Goal: Task Accomplishment & Management: Manage account settings

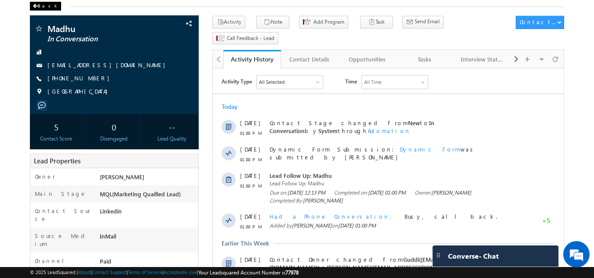
click at [47, 6] on div "Back" at bounding box center [45, 6] width 31 height 9
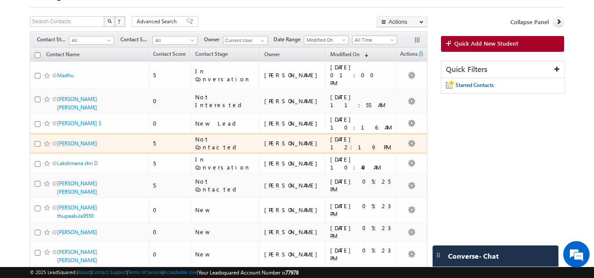
scroll to position [88, 0]
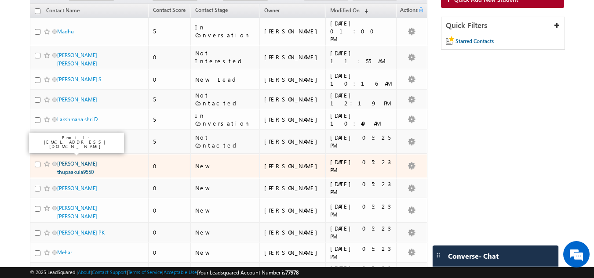
click at [70, 160] on link "Gowtham thupaakula9550" at bounding box center [77, 167] width 40 height 15
click at [73, 160] on link "Gowtham thupaakula9550" at bounding box center [77, 167] width 40 height 15
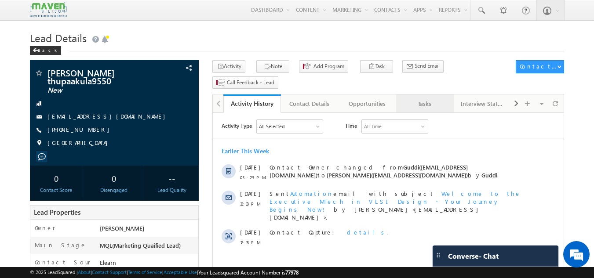
click at [409, 98] on div "Tasks" at bounding box center [424, 103] width 43 height 11
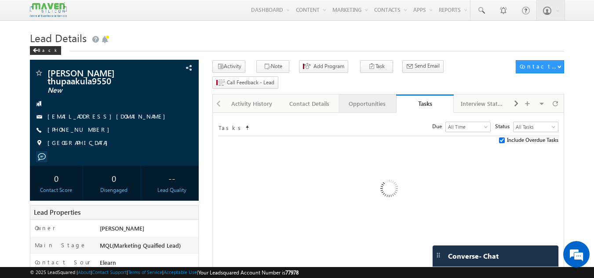
click at [370, 98] on div "Opportunities" at bounding box center [366, 103] width 43 height 11
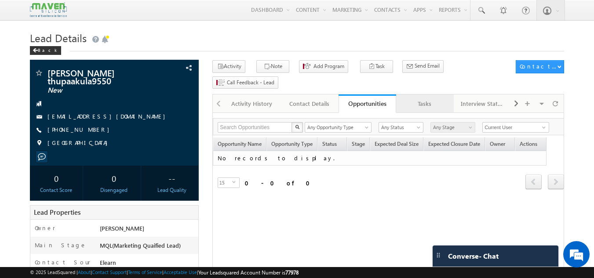
click at [410, 98] on div "Tasks" at bounding box center [424, 103] width 43 height 11
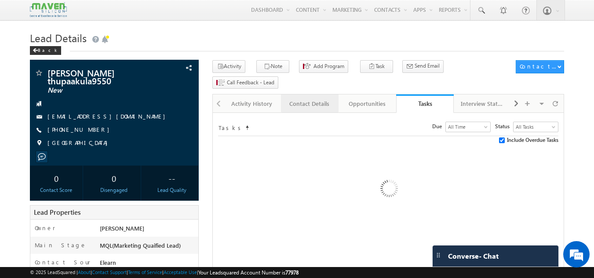
click at [327, 98] on div "Contact Details" at bounding box center [309, 103] width 43 height 11
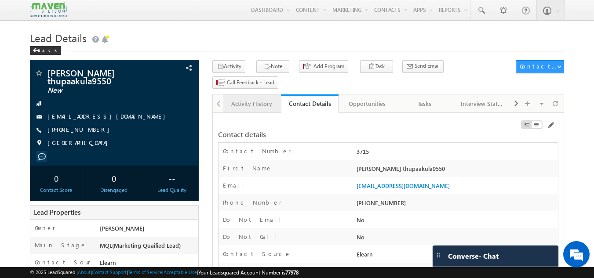
click at [261, 98] on div "Activity History" at bounding box center [251, 103] width 43 height 11
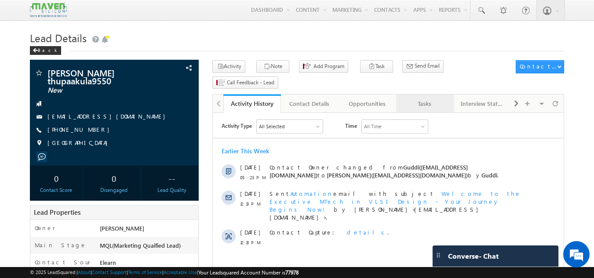
click at [419, 98] on div "Tasks" at bounding box center [424, 103] width 43 height 11
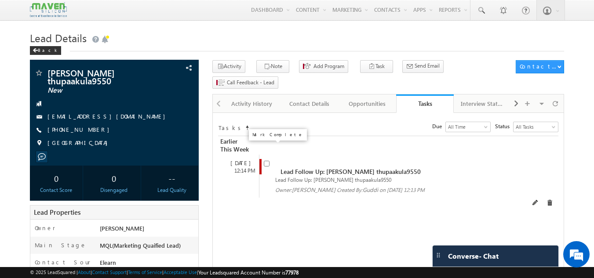
click at [269, 161] on input "checkbox" at bounding box center [267, 164] width 6 height 6
checkbox input "false"
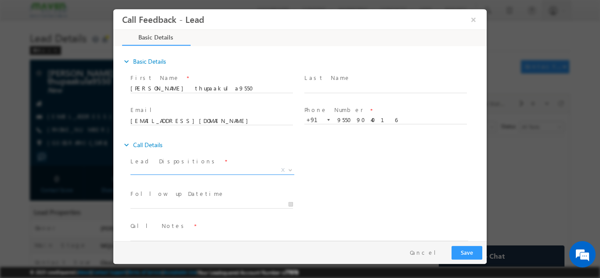
click at [237, 166] on span "X" at bounding box center [213, 170] width 164 height 9
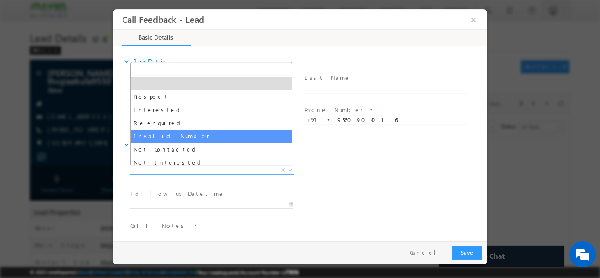
click at [9, 132] on div at bounding box center [300, 139] width 600 height 278
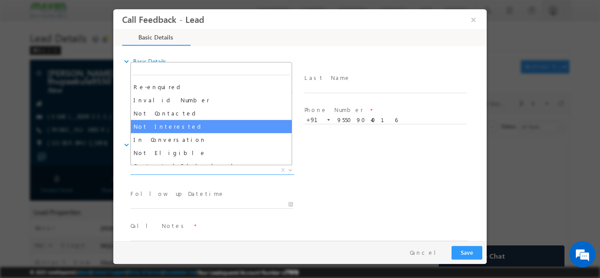
scroll to position [83, 0]
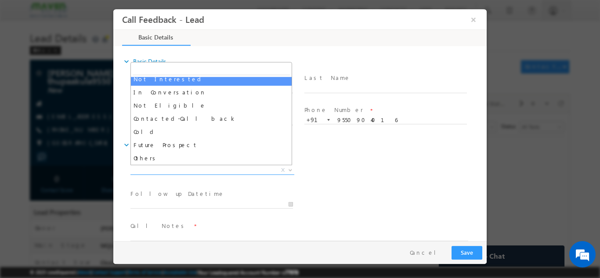
select select "Not Interested"
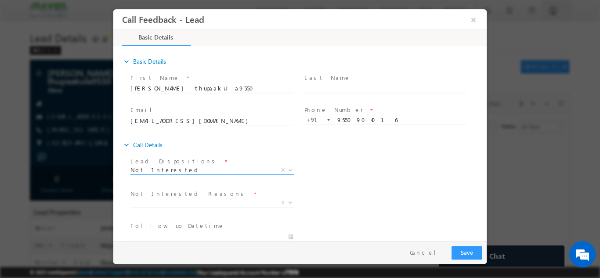
click at [358, 205] on div "Not Interested Reasons * Distance Issue Financial Issue Company Sponsored Cours…" at bounding box center [308, 203] width 358 height 33
click at [173, 203] on span "X" at bounding box center [213, 202] width 164 height 9
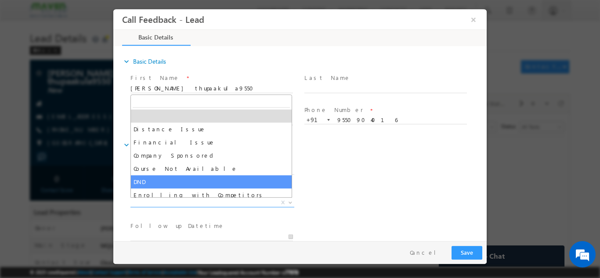
scroll to position [18, 0]
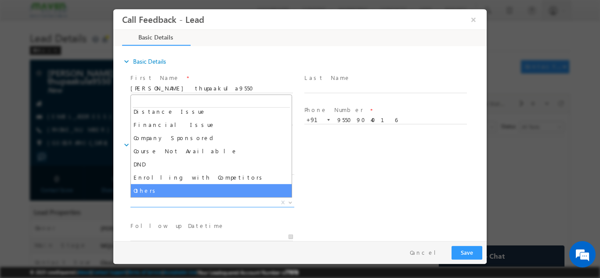
select select "Others"
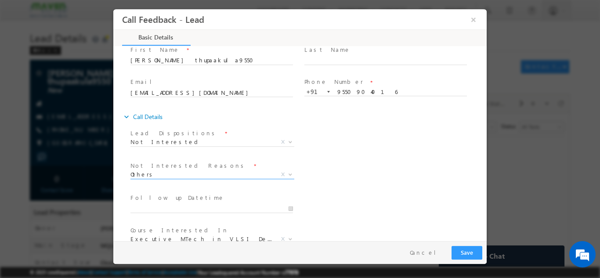
scroll to position [44, 0]
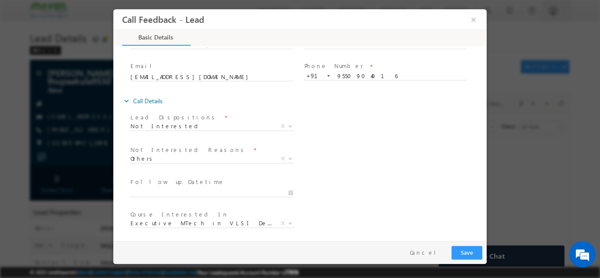
click at [0, 149] on div at bounding box center [300, 139] width 600 height 278
click at [164, 125] on span "Not Interested" at bounding box center [202, 126] width 143 height 8
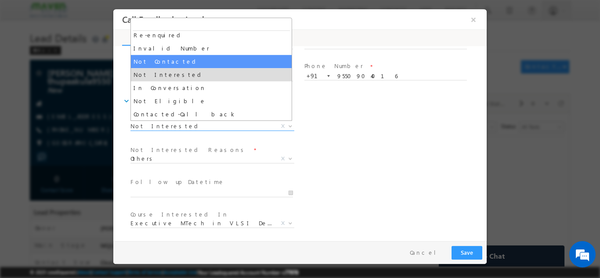
scroll to position [83, 0]
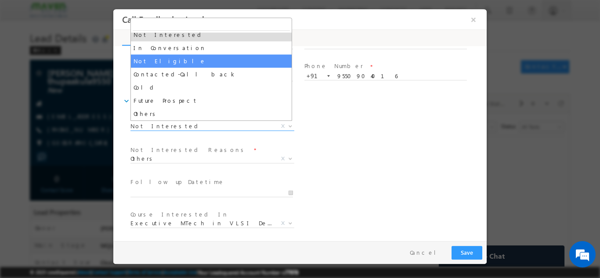
select select "Not Eligible"
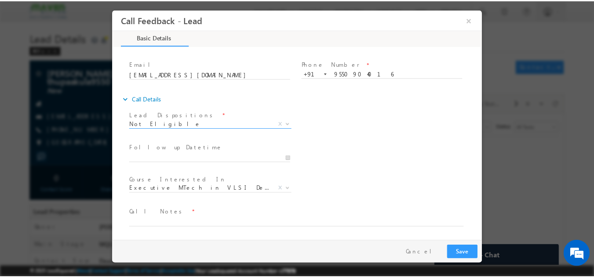
scroll to position [47, 0]
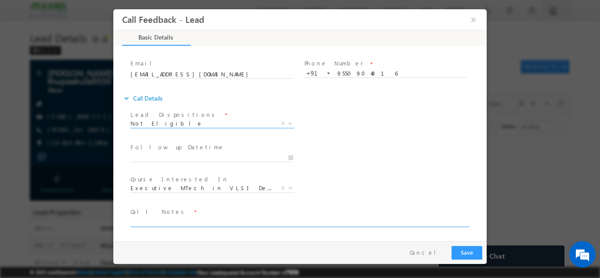
click at [176, 218] on textarea at bounding box center [300, 222] width 338 height 10
type textarea "#"
type textarea "3rd year cx, not looking for any certification."
click at [471, 249] on button "Save" at bounding box center [467, 253] width 31 height 14
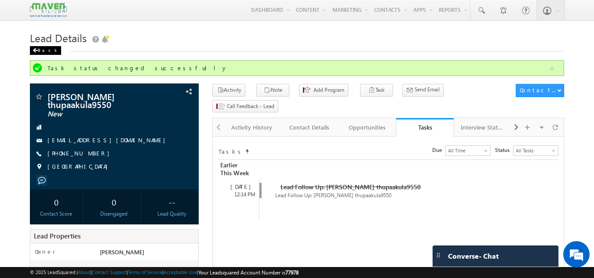
click at [39, 48] on div "Back" at bounding box center [45, 50] width 31 height 9
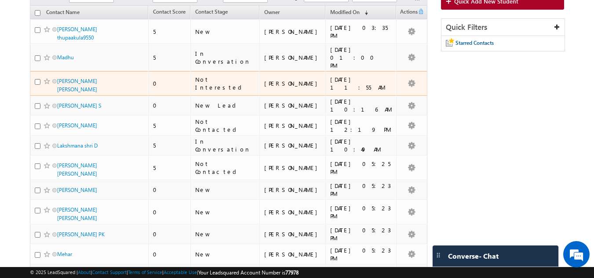
scroll to position [88, 0]
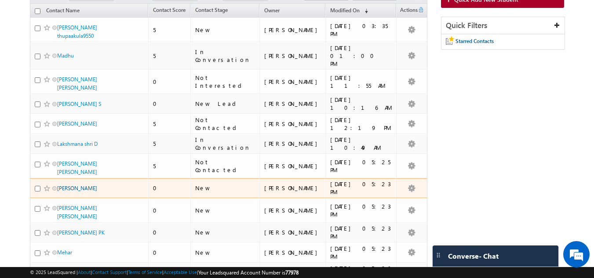
click at [76, 185] on link "Bandham Jahnavi" at bounding box center [77, 188] width 40 height 7
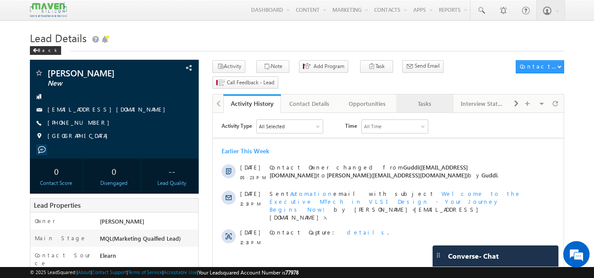
click at [430, 98] on div "Tasks" at bounding box center [424, 103] width 43 height 11
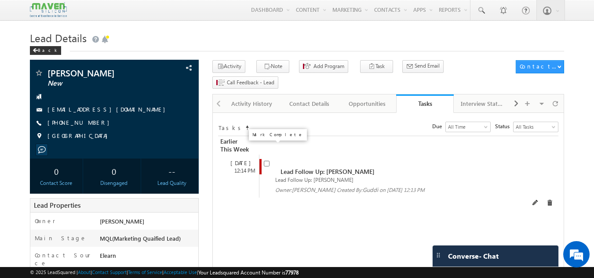
click at [269, 159] on span at bounding box center [267, 162] width 6 height 7
click at [267, 161] on input "checkbox" at bounding box center [267, 164] width 6 height 6
checkbox input "false"
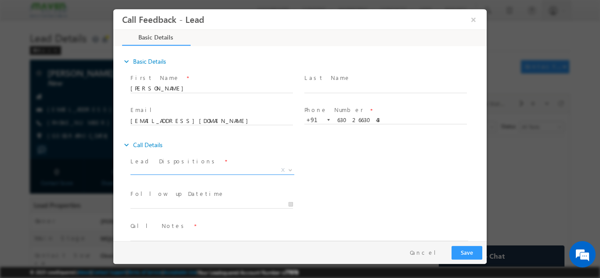
click at [206, 166] on span "X" at bounding box center [213, 170] width 164 height 9
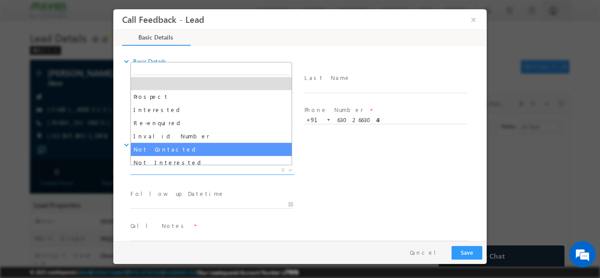
scroll to position [44, 0]
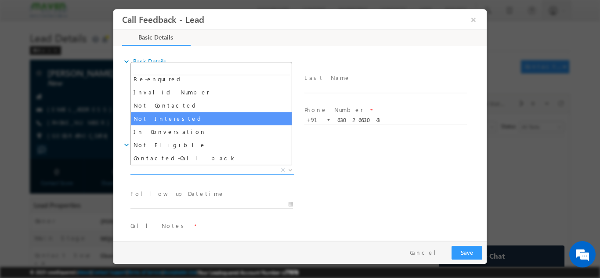
select select "Not Interested"
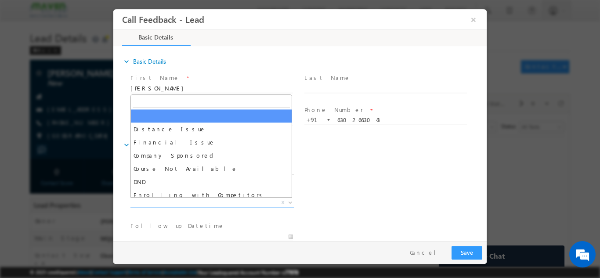
click at [206, 200] on span "X" at bounding box center [213, 202] width 164 height 9
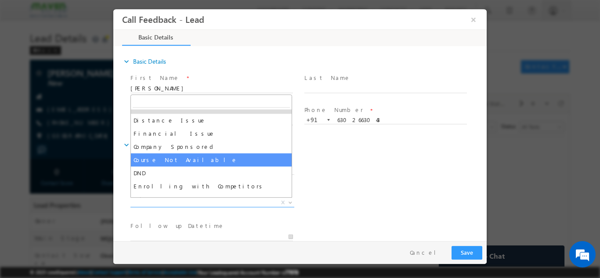
scroll to position [18, 0]
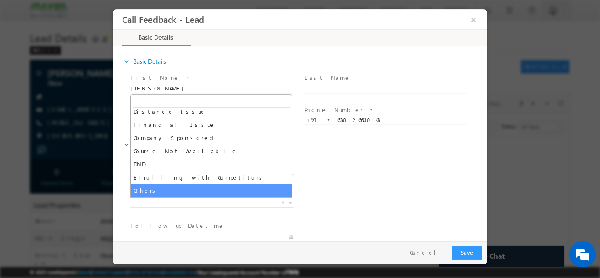
select select "Others"
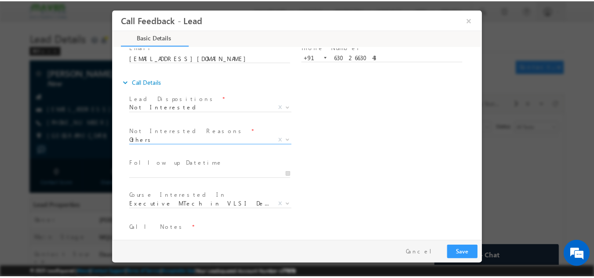
scroll to position [79, 0]
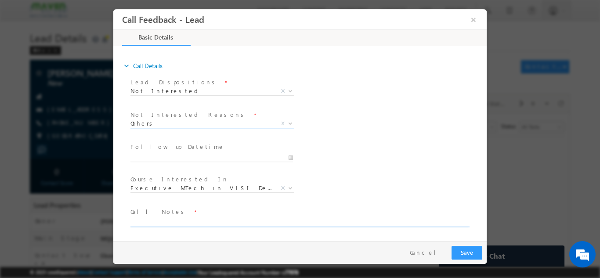
click at [182, 221] on textarea at bounding box center [300, 222] width 338 height 10
type textarea "Did not enquire, 3rd year cx."
click at [470, 244] on div "Pay & Save Save Cancel" at bounding box center [302, 252] width 378 height 23
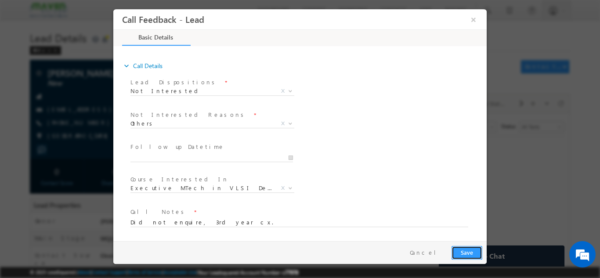
click at [472, 252] on button "Save" at bounding box center [467, 253] width 31 height 14
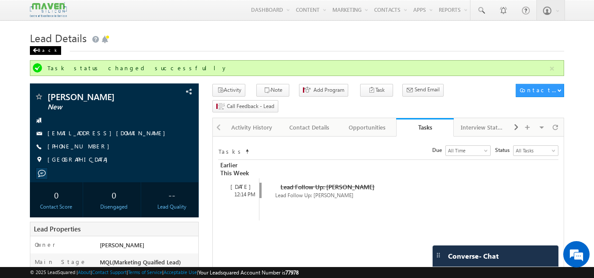
click at [36, 47] on div "Back" at bounding box center [45, 50] width 31 height 9
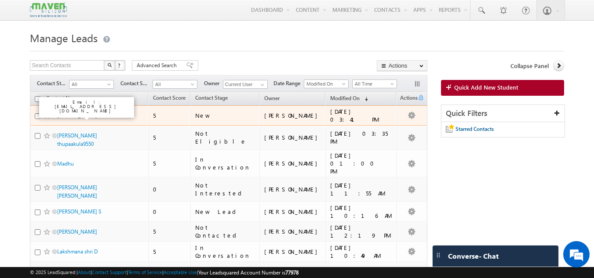
click at [84, 118] on link "[PERSON_NAME]" at bounding box center [77, 115] width 40 height 7
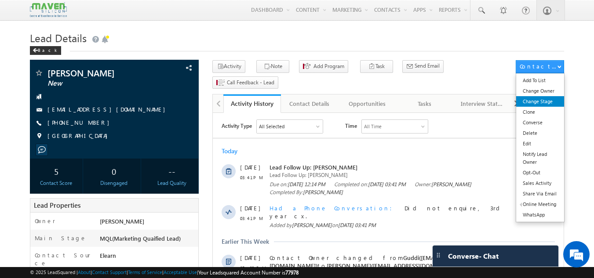
click at [541, 102] on link "Change Stage" at bounding box center [540, 101] width 48 height 11
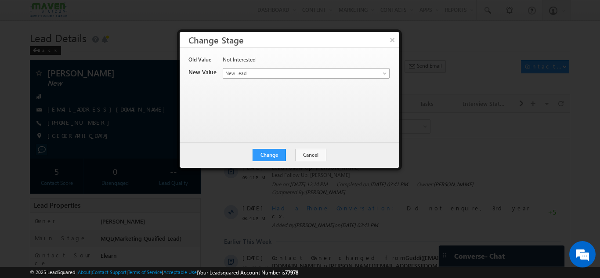
click at [268, 76] on span "New Lead" at bounding box center [291, 73] width 137 height 8
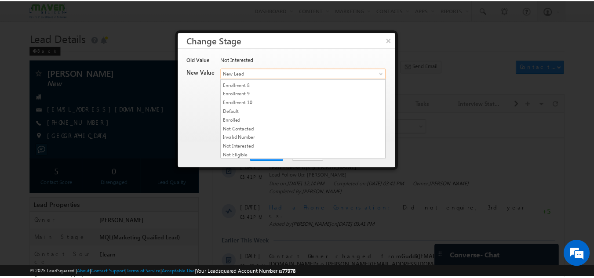
scroll to position [166, 0]
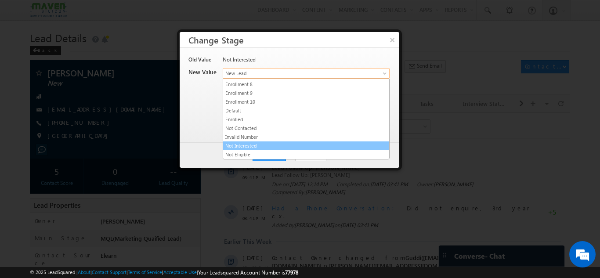
click at [260, 144] on link "Not Interested" at bounding box center [306, 146] width 166 height 8
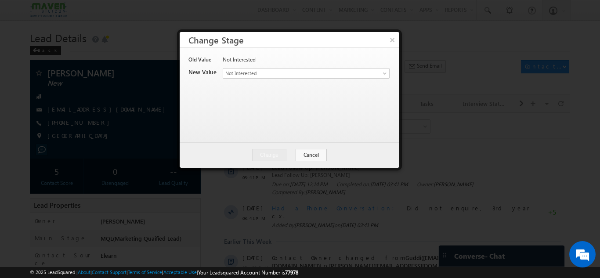
click at [276, 116] on div "Old Value Not Interested New Value Contact Stage * New Lead Interested In Conve…" at bounding box center [289, 91] width 200 height 70
click at [392, 41] on button "×" at bounding box center [392, 39] width 15 height 15
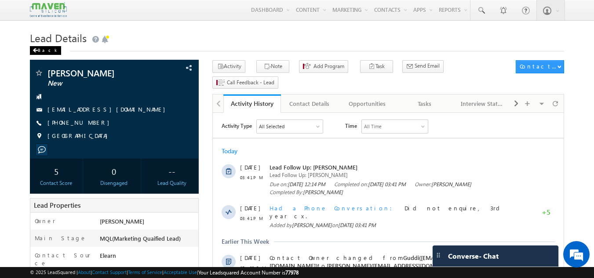
click at [42, 50] on div "Back" at bounding box center [45, 50] width 31 height 9
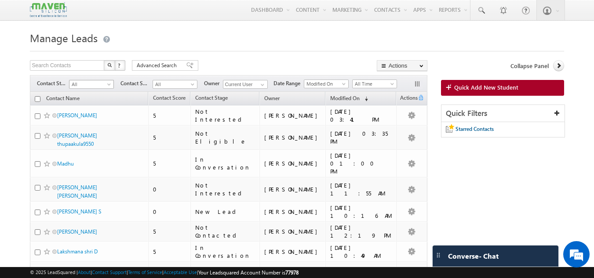
click at [101, 80] on link "All" at bounding box center [91, 84] width 45 height 9
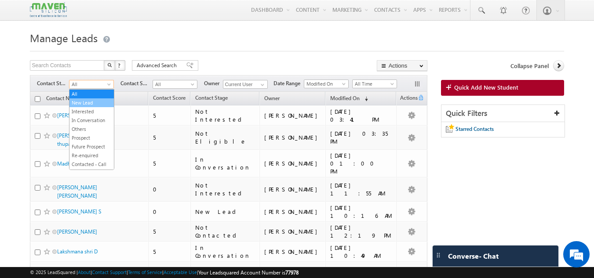
click at [91, 103] on link "New Lead" at bounding box center [91, 103] width 44 height 8
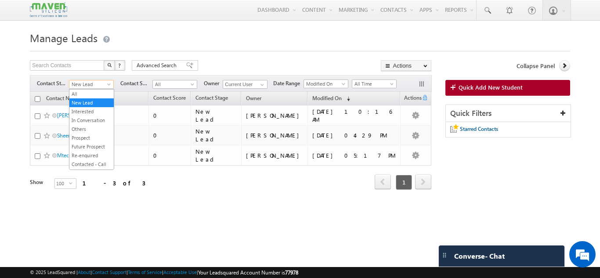
click at [93, 84] on span "New Lead" at bounding box center [90, 84] width 42 height 8
click at [88, 96] on link "All" at bounding box center [91, 94] width 44 height 8
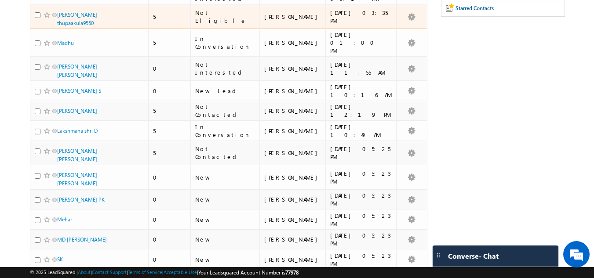
scroll to position [132, 0]
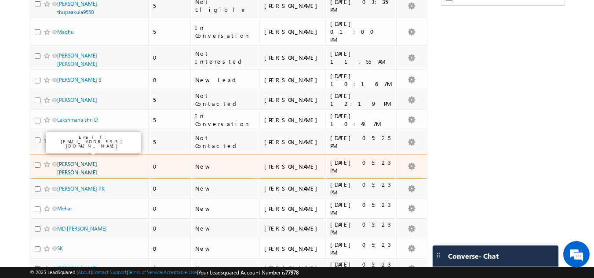
click at [72, 161] on link "[PERSON_NAME] [PERSON_NAME]" at bounding box center [77, 168] width 40 height 15
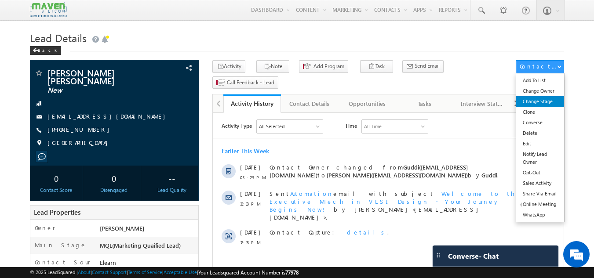
click at [546, 102] on link "Change Stage" at bounding box center [540, 101] width 48 height 11
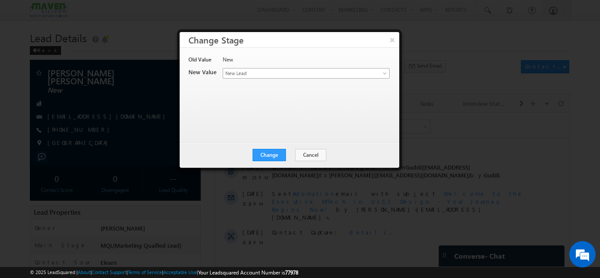
click at [250, 69] on span "New Lead" at bounding box center [291, 73] width 137 height 8
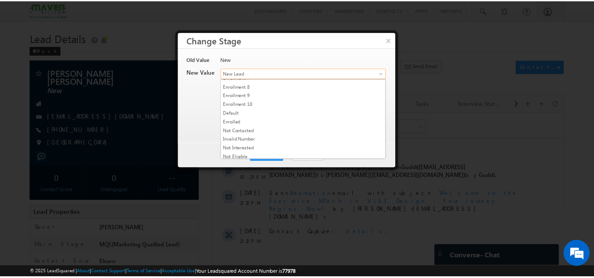
scroll to position [166, 0]
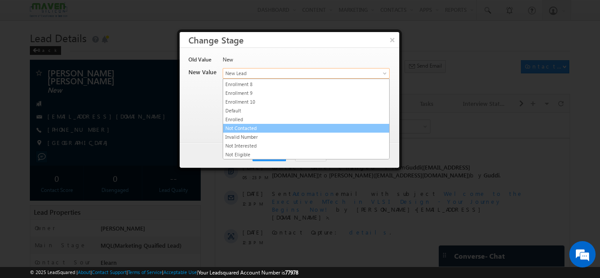
click at [266, 129] on link "Not Contacted" at bounding box center [306, 128] width 166 height 8
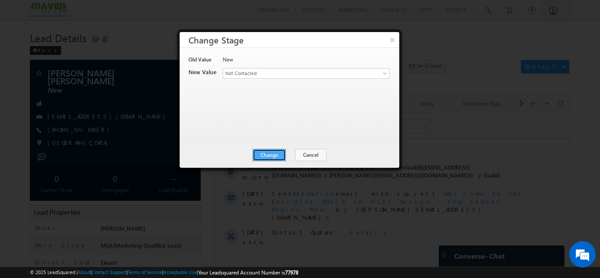
click at [264, 158] on button "Change" at bounding box center [269, 155] width 33 height 12
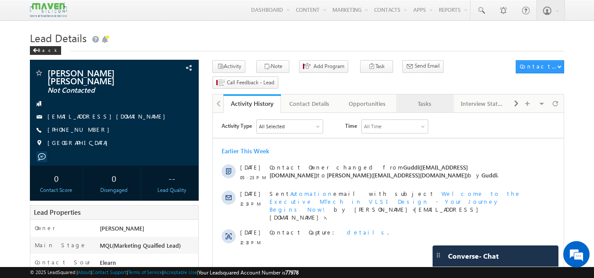
click at [432, 98] on div "Tasks" at bounding box center [424, 103] width 43 height 11
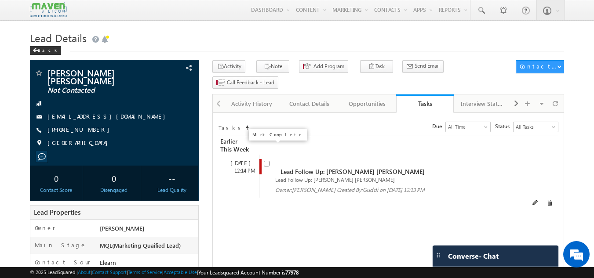
click at [265, 161] on input "checkbox" at bounding box center [267, 164] width 6 height 6
checkbox input "false"
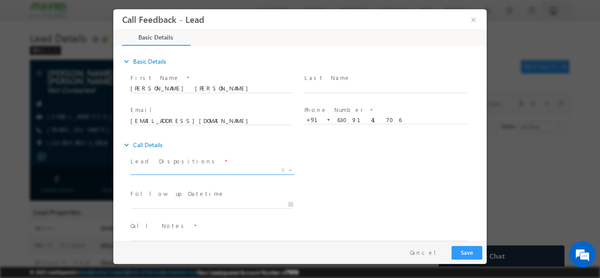
click at [201, 170] on span "X" at bounding box center [213, 170] width 164 height 9
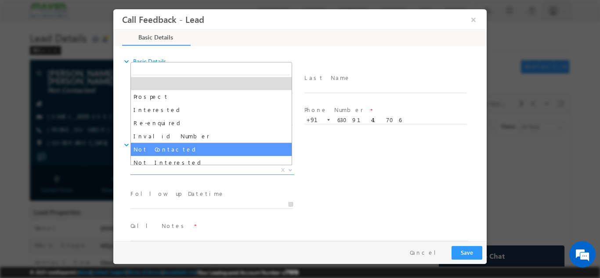
select select "Not Contacted"
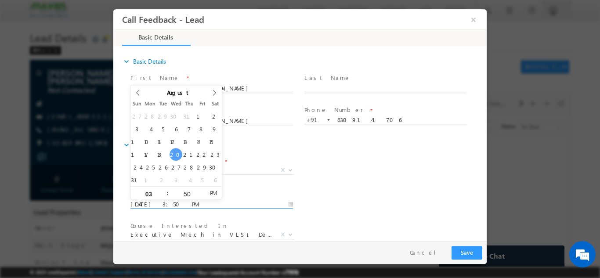
click at [200, 204] on input "20/08/2025 3:50 PM" at bounding box center [212, 204] width 163 height 9
type input "21/08/2025 3:50 PM"
click at [387, 170] on div "Lead Dispositions * Prospect Interested Re-enquired Invalid Number Not Contacte…" at bounding box center [308, 171] width 358 height 33
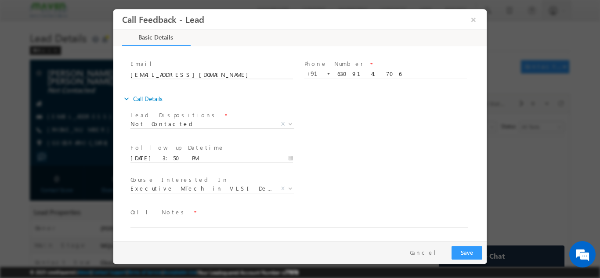
scroll to position [47, 0]
click at [192, 223] on textarea at bounding box center [300, 222] width 338 height 10
type textarea "DNP"
click at [477, 244] on div "Pay & Save Save Cancel" at bounding box center [302, 252] width 378 height 23
click at [475, 249] on button "Save" at bounding box center [467, 253] width 31 height 14
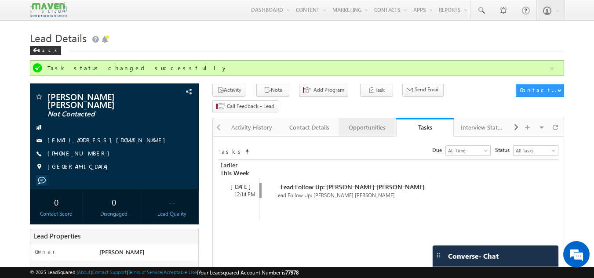
click at [364, 118] on link "Opportunities" at bounding box center [367, 127] width 58 height 18
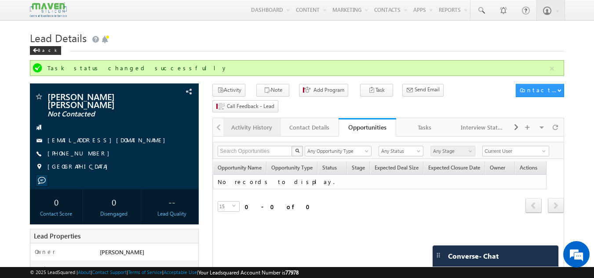
click at [257, 122] on div "Activity History" at bounding box center [251, 127] width 43 height 11
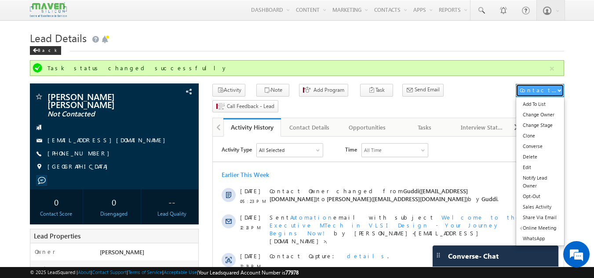
click at [539, 87] on div "Contact Actions" at bounding box center [537, 90] width 37 height 8
click at [555, 127] on link "Change Stage" at bounding box center [540, 125] width 48 height 11
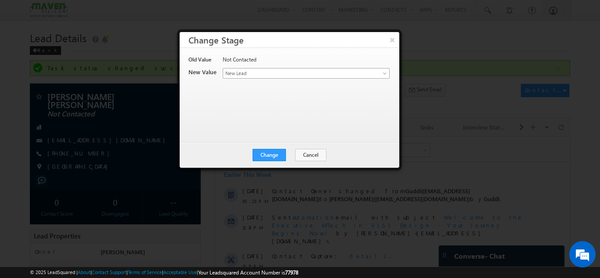
click at [281, 75] on span "New Lead" at bounding box center [291, 73] width 137 height 8
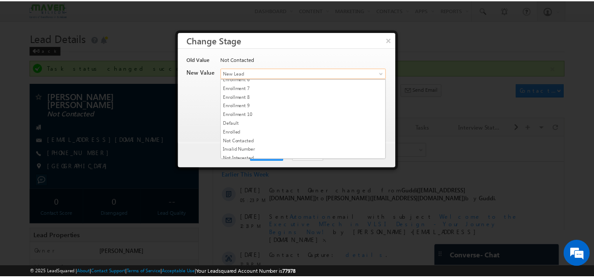
scroll to position [166, 0]
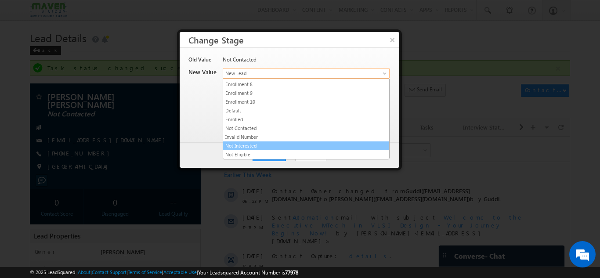
click at [258, 145] on link "Not Interested" at bounding box center [306, 146] width 166 height 8
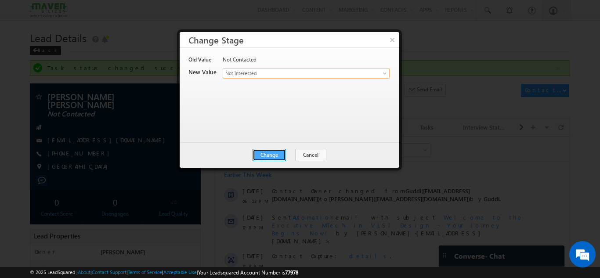
click at [267, 152] on button "Change" at bounding box center [269, 155] width 33 height 12
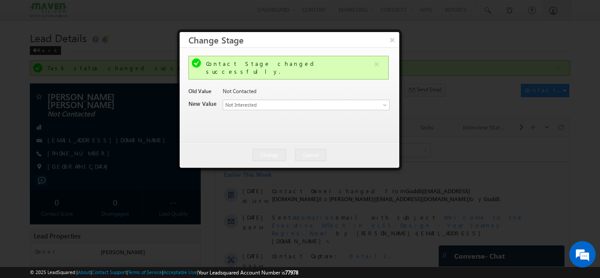
click at [556, 192] on div at bounding box center [300, 139] width 600 height 278
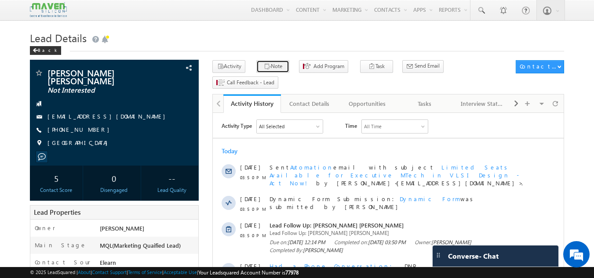
click at [264, 64] on icon "button" at bounding box center [267, 67] width 7 height 8
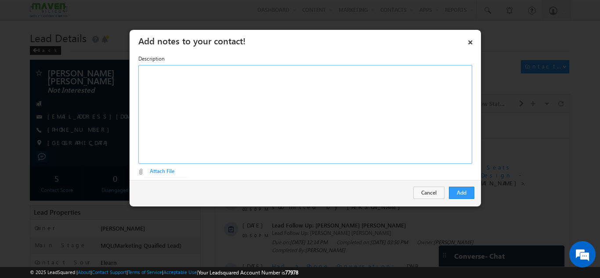
click at [263, 119] on div "Rich Text Editor, Description-inline-editor-div" at bounding box center [305, 114] width 334 height 99
click at [232, 71] on div "Not interested in any certification, 4th year cx" at bounding box center [305, 114] width 334 height 99
click at [231, 72] on div "Not interested in any certification, 4th year cx" at bounding box center [305, 114] width 334 height 99
click at [272, 70] on div "Not interested in any certification, 4th year cx" at bounding box center [305, 114] width 334 height 99
click at [230, 74] on div "Not interested in any certification, 4th year cx" at bounding box center [305, 114] width 334 height 99
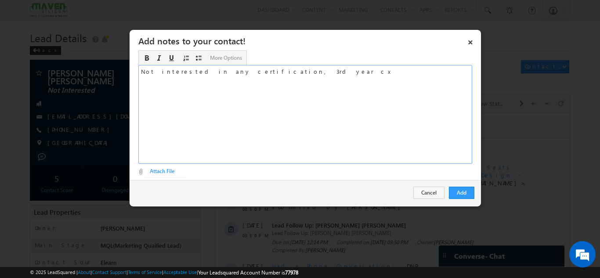
click at [283, 72] on div "Not interested in any certification, 3rd year cx" at bounding box center [305, 114] width 334 height 99
click at [469, 191] on button "Add" at bounding box center [461, 193] width 25 height 12
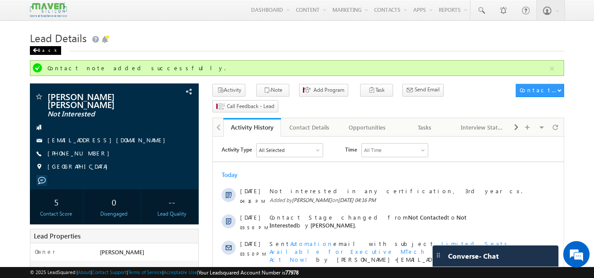
click at [36, 50] on span at bounding box center [35, 50] width 5 height 4
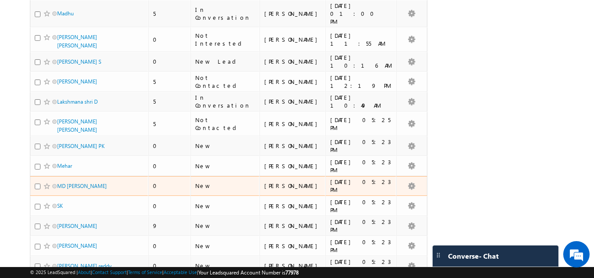
scroll to position [176, 0]
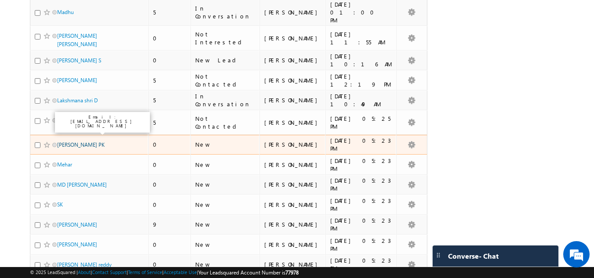
click at [100, 141] on link "[PERSON_NAME] PK" at bounding box center [80, 144] width 47 height 7
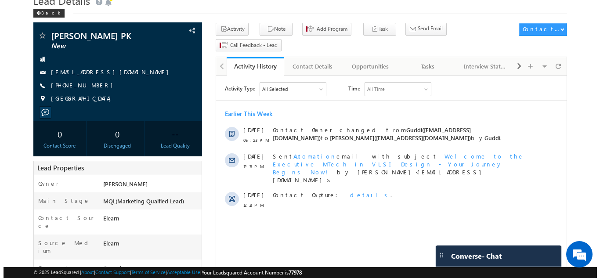
scroll to position [38, 0]
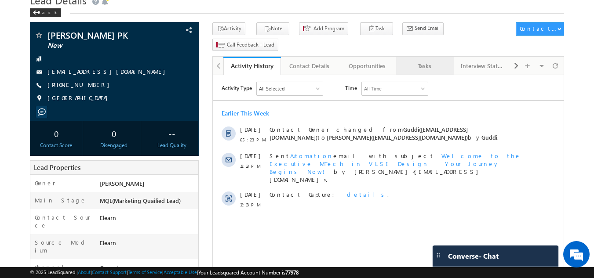
click at [418, 61] on div "Tasks" at bounding box center [424, 66] width 43 height 11
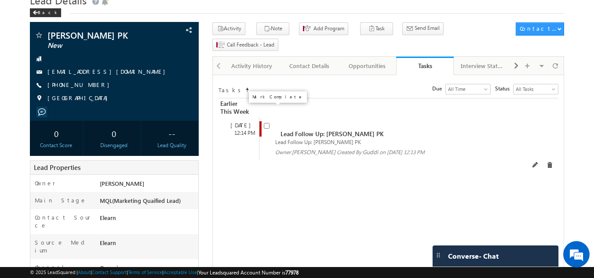
click at [265, 123] on input "checkbox" at bounding box center [267, 126] width 6 height 6
checkbox input "false"
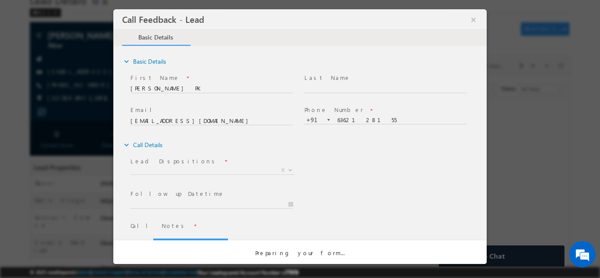
scroll to position [0, 0]
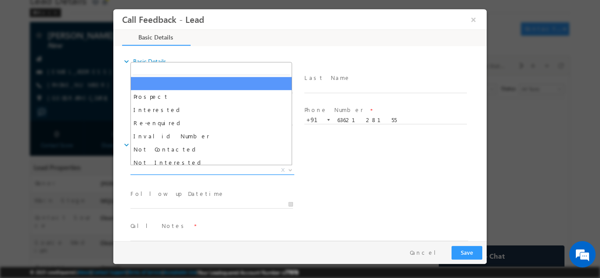
click at [264, 171] on span "X" at bounding box center [213, 170] width 164 height 9
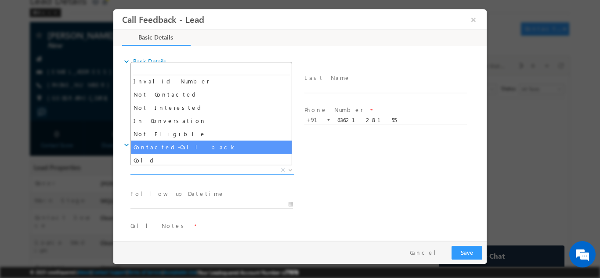
scroll to position [40, 0]
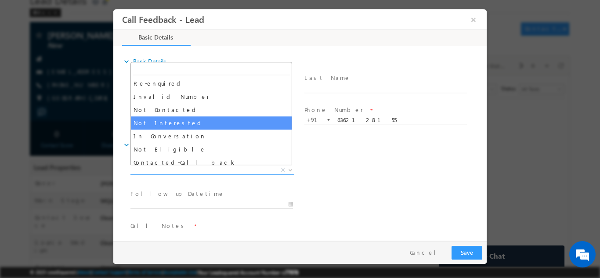
select select "Not Interested"
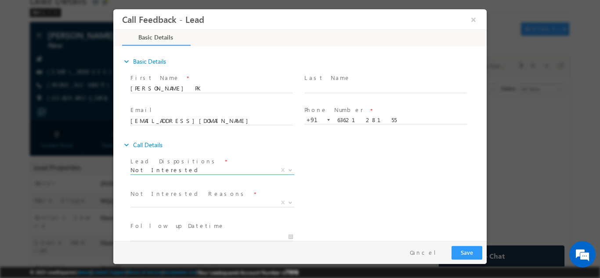
click at [170, 196] on label "Not Interested Reasons" at bounding box center [189, 193] width 116 height 8
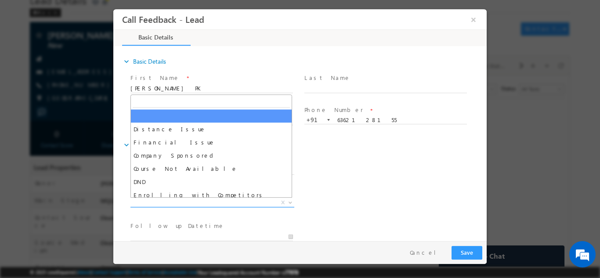
click at [170, 199] on span "X" at bounding box center [213, 202] width 164 height 9
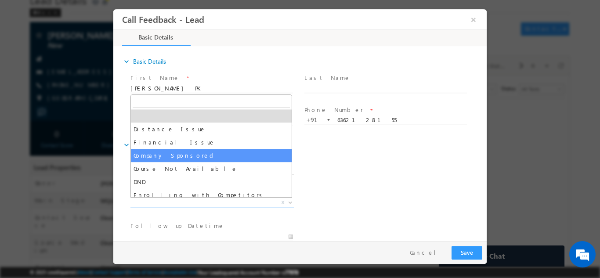
scroll to position [18, 0]
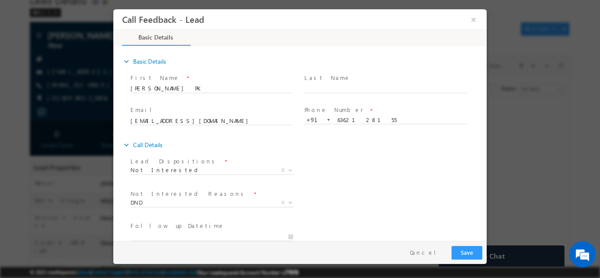
click at [164, 206] on span "Distance Issue Financial Issue Company Sponsored Course Not Available DND Enrol…" at bounding box center [216, 204] width 171 height 11
click at [166, 202] on span "DND" at bounding box center [202, 202] width 143 height 8
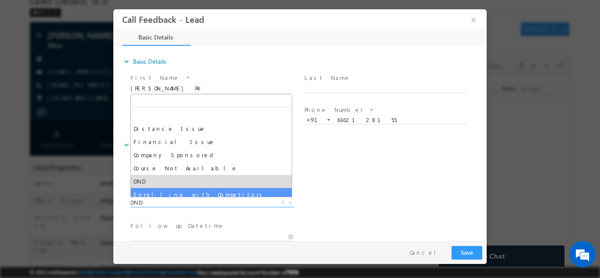
select select "Enrolling with Competitors"
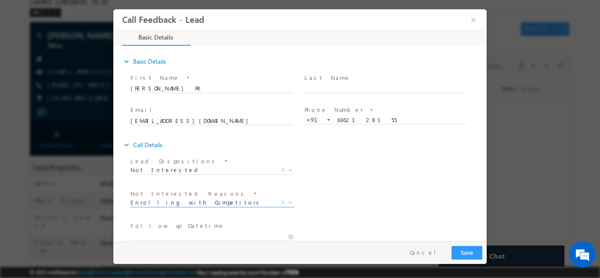
scroll to position [44, 0]
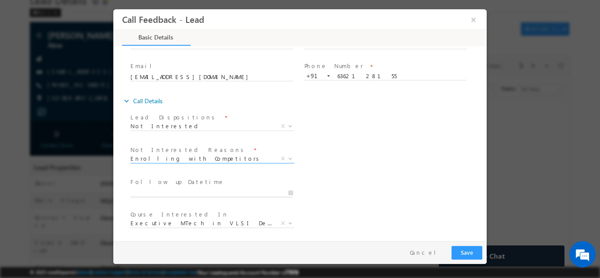
type input "20/08/2025 4:21 PM"
click at [289, 190] on input "20/08/2025 4:21 PM" at bounding box center [212, 193] width 163 height 9
click at [421, 160] on div "Not Interested Reasons * Distance Issue Financial Issue Company Sponsored Cours…" at bounding box center [308, 159] width 358 height 33
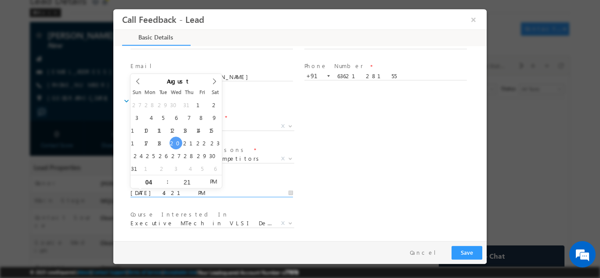
click at [231, 192] on input "20/08/2025 4:21 PM" at bounding box center [212, 193] width 163 height 9
click at [363, 163] on div "Not Interested Reasons * Distance Issue Financial Issue Company Sponsored Cours…" at bounding box center [308, 159] width 358 height 33
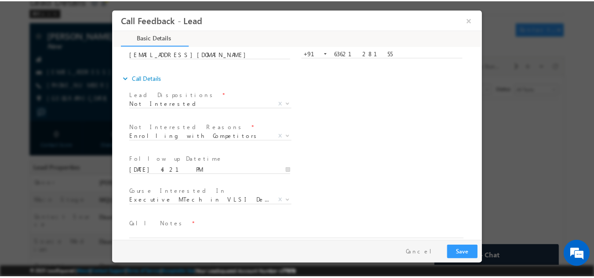
scroll to position [79, 0]
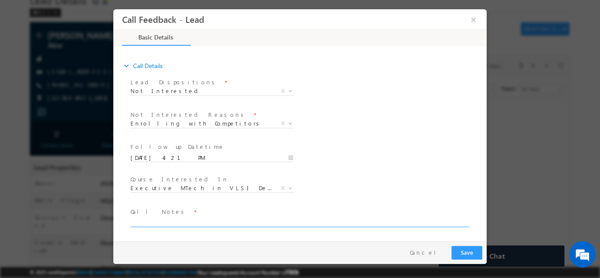
click at [186, 219] on textarea at bounding box center [300, 222] width 338 height 10
click at [187, 220] on textarea at bounding box center [300, 222] width 338 height 10
type textarea "3"
type textarea "cx of 3rd year, has enrolled in some other institute."
click at [465, 252] on button "Save" at bounding box center [467, 253] width 31 height 14
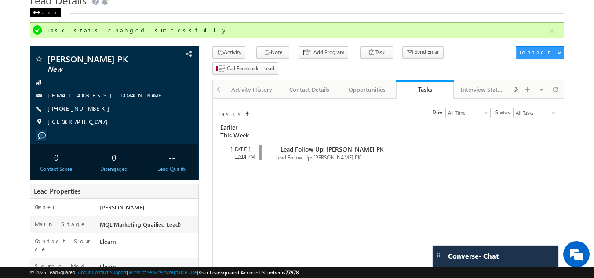
click at [38, 9] on div "Back" at bounding box center [45, 12] width 31 height 9
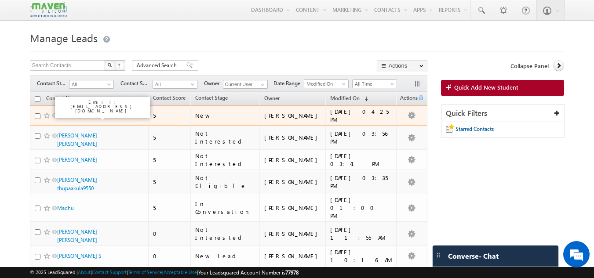
click at [103, 116] on link "[PERSON_NAME] PK" at bounding box center [80, 115] width 47 height 7
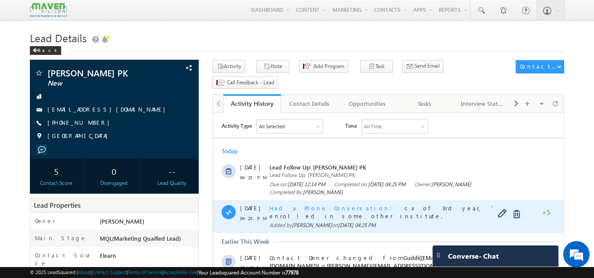
click at [311, 210] on span "Had a Phone Conversation" at bounding box center [333, 207] width 128 height 7
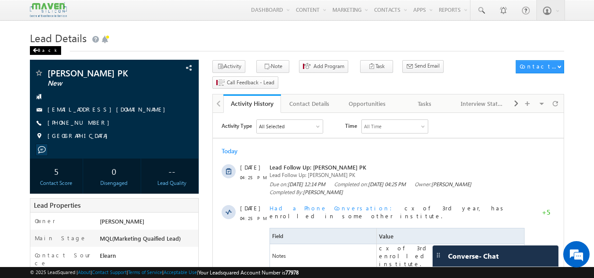
click at [38, 51] on div "Back" at bounding box center [45, 50] width 31 height 9
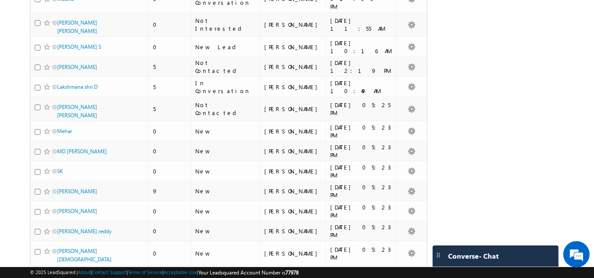
scroll to position [220, 0]
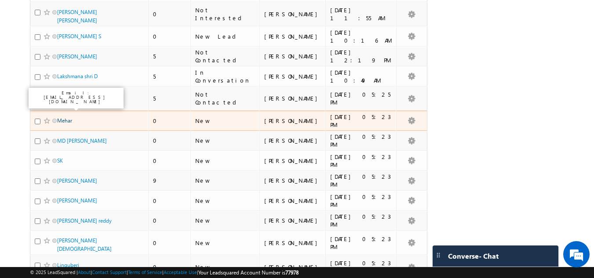
click at [62, 117] on link "Mehar" at bounding box center [64, 120] width 15 height 7
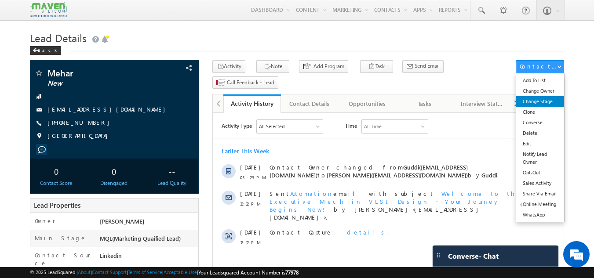
click at [535, 101] on link "Change Stage" at bounding box center [540, 101] width 48 height 11
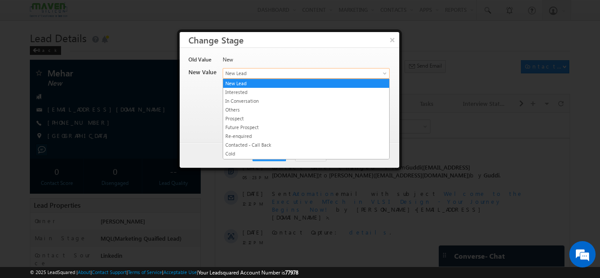
click at [325, 76] on span "New Lead" at bounding box center [291, 73] width 137 height 8
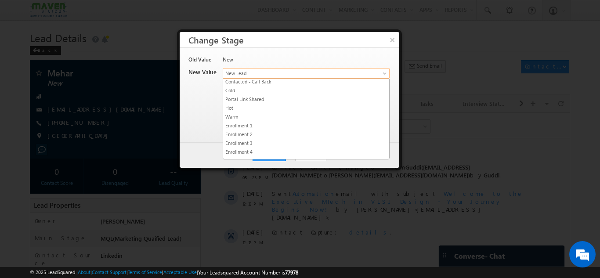
scroll to position [166, 0]
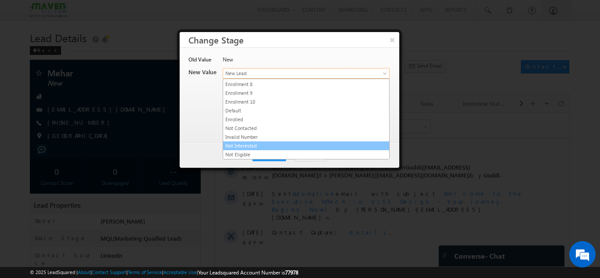
click at [259, 142] on link "Not Interested" at bounding box center [306, 146] width 166 height 8
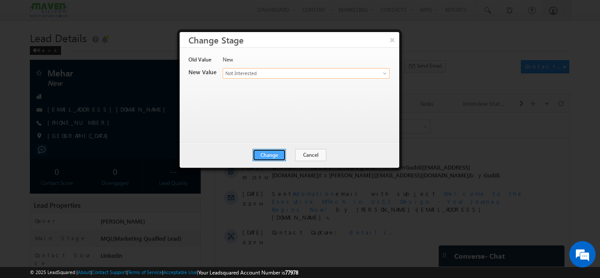
click at [259, 154] on button "Change" at bounding box center [269, 155] width 33 height 12
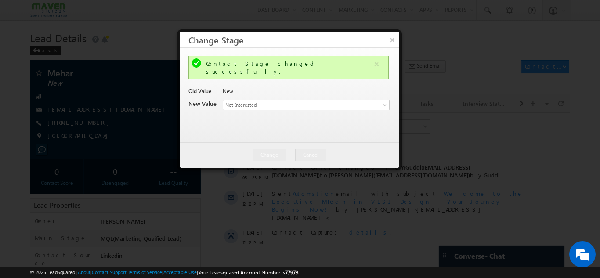
click at [521, 131] on div at bounding box center [300, 139] width 600 height 278
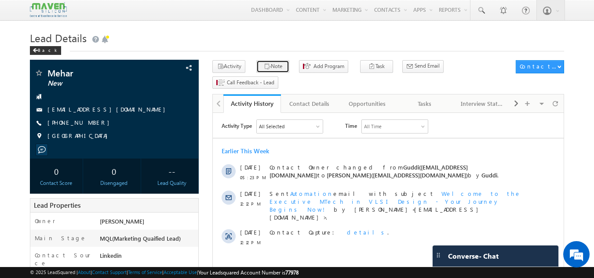
click at [273, 62] on button "Note" at bounding box center [272, 66] width 33 height 13
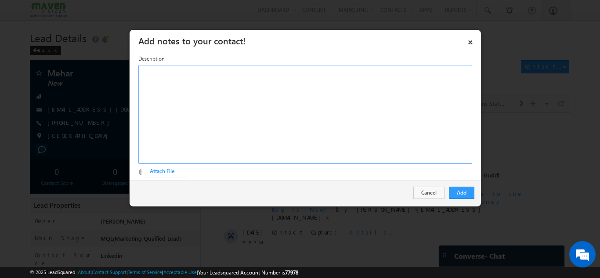
click at [283, 116] on div "Rich Text Editor, Description-inline-editor-div" at bounding box center [305, 114] width 334 height 99
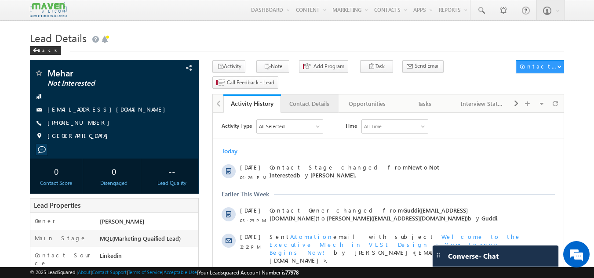
click at [319, 98] on div "Contact Details" at bounding box center [309, 103] width 43 height 11
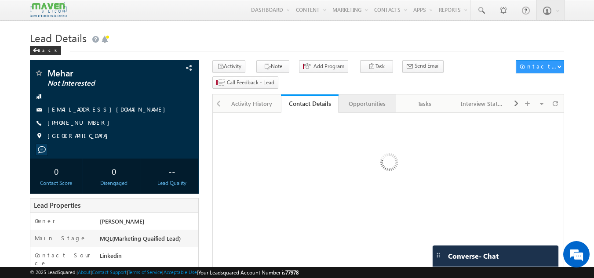
click at [362, 98] on div "Opportunities" at bounding box center [366, 103] width 43 height 11
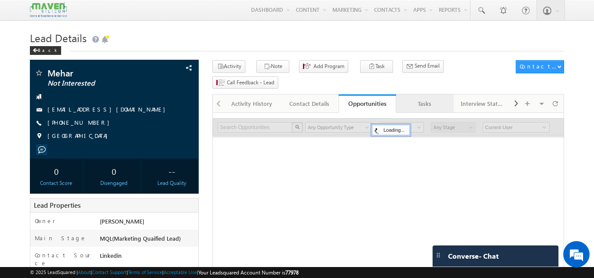
click at [410, 98] on div "Tasks" at bounding box center [424, 103] width 43 height 11
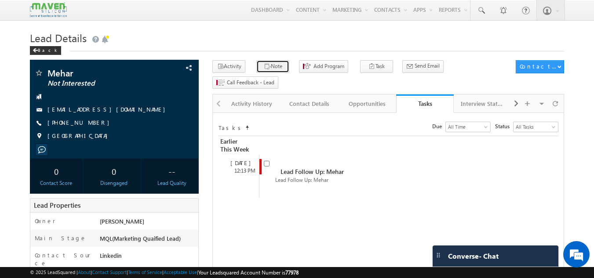
click at [266, 68] on button "Note" at bounding box center [272, 66] width 33 height 13
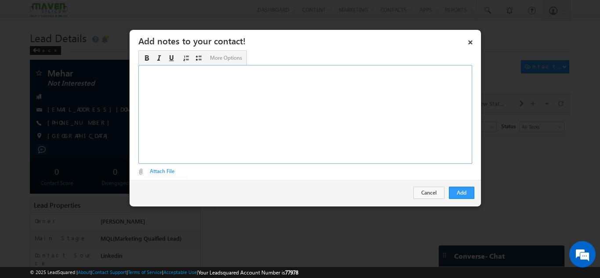
click at [269, 122] on div "Rich Text Editor, Description-inline-editor-div" at bounding box center [305, 114] width 334 height 99
click at [255, 73] on div "Not interested in certification. / MTech not eligiable" at bounding box center [305, 114] width 334 height 99
click at [258, 72] on div "Not interested in certification. / MTech not eligiable" at bounding box center [305, 114] width 334 height 99
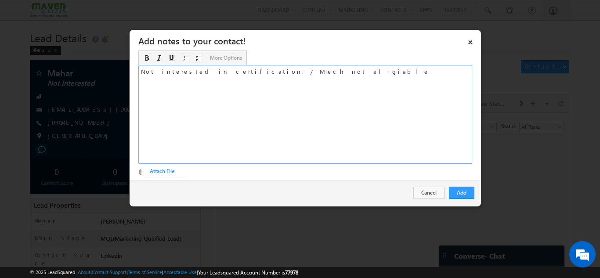
click at [258, 72] on div "Not interested in certification. / MTech not eligiable" at bounding box center [305, 114] width 334 height 99
click at [460, 192] on button "Add" at bounding box center [461, 193] width 25 height 12
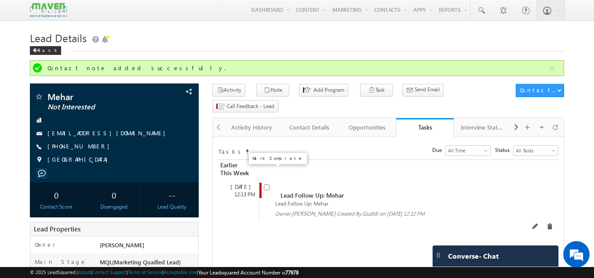
click at [267, 185] on input "checkbox" at bounding box center [267, 188] width 6 height 6
checkbox input "false"
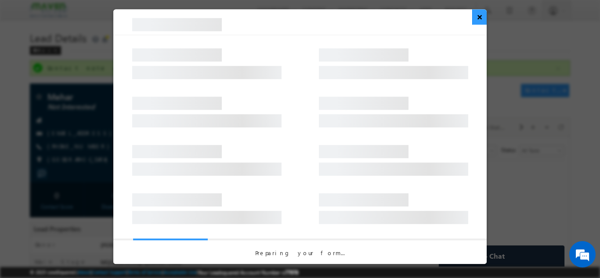
click at [479, 23] on button "×" at bounding box center [479, 16] width 15 height 15
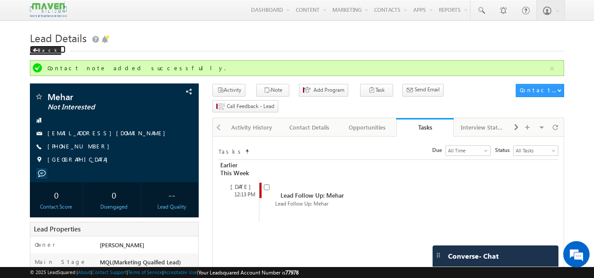
click at [42, 50] on div "Back" at bounding box center [45, 50] width 31 height 9
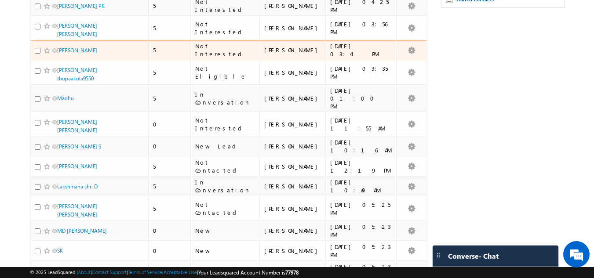
scroll to position [132, 0]
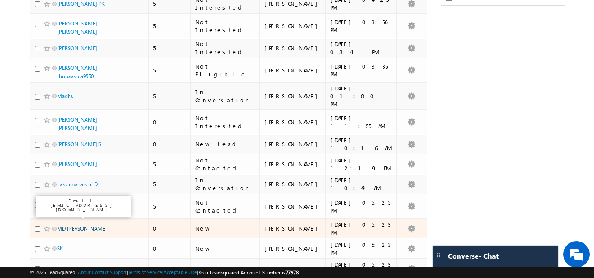
click at [60, 225] on link "MD [PERSON_NAME]" at bounding box center [82, 228] width 50 height 7
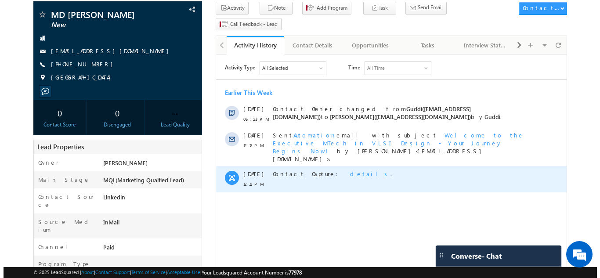
scroll to position [60, 0]
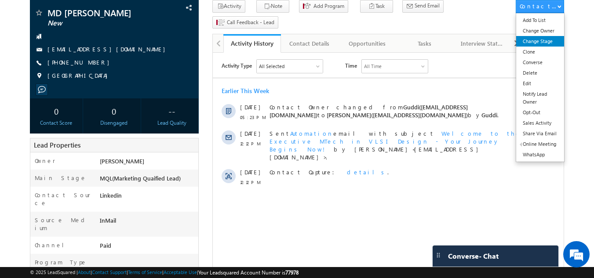
click at [545, 42] on link "Change Stage" at bounding box center [540, 41] width 48 height 11
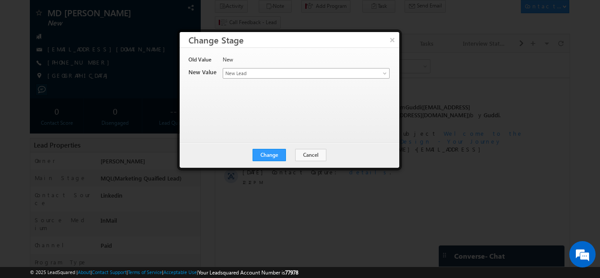
click at [318, 75] on span "New Lead" at bounding box center [291, 73] width 137 height 8
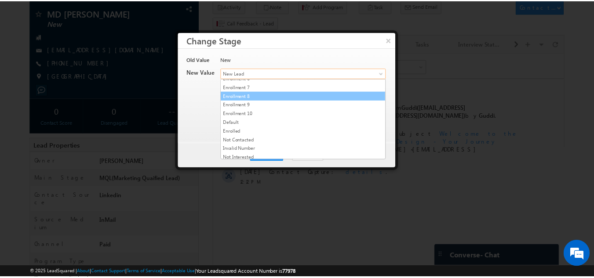
scroll to position [166, 0]
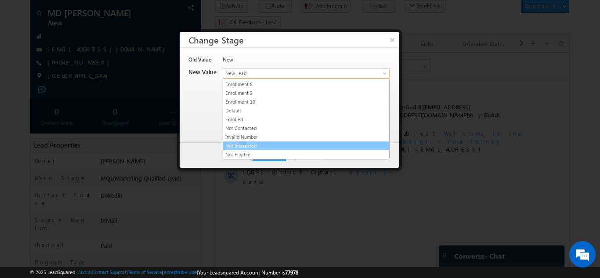
click at [255, 145] on link "Not Interested" at bounding box center [306, 146] width 166 height 8
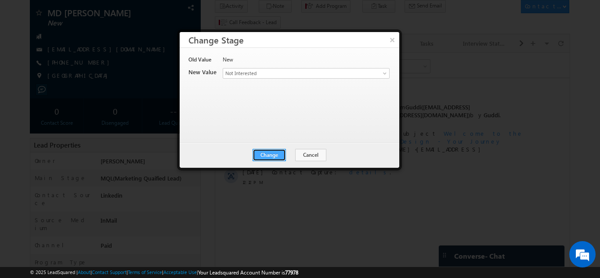
click at [274, 158] on button "Change" at bounding box center [269, 155] width 33 height 12
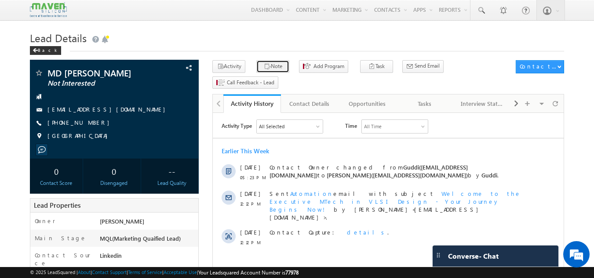
click at [276, 66] on button "Note" at bounding box center [272, 66] width 33 height 13
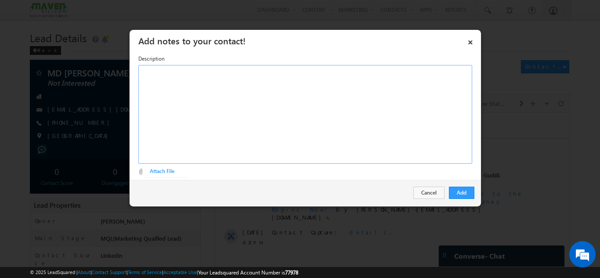
click at [243, 108] on div "Rich Text Editor, Description-inline-editor-div" at bounding box center [305, 114] width 334 height 99
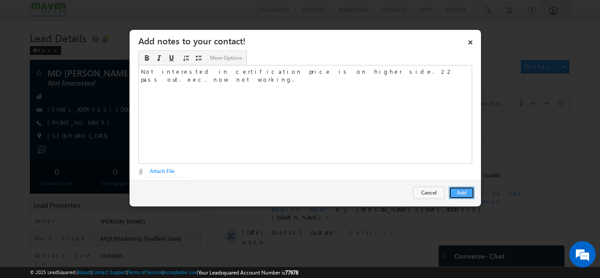
click at [468, 193] on button "Add" at bounding box center [461, 193] width 25 height 12
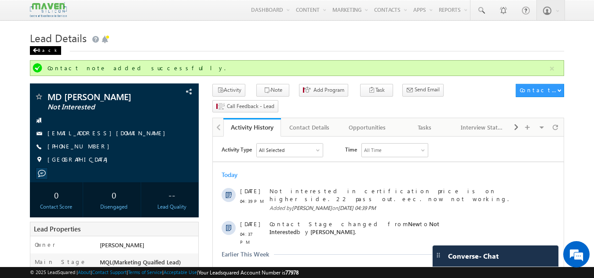
click at [40, 49] on div "Back" at bounding box center [45, 50] width 31 height 9
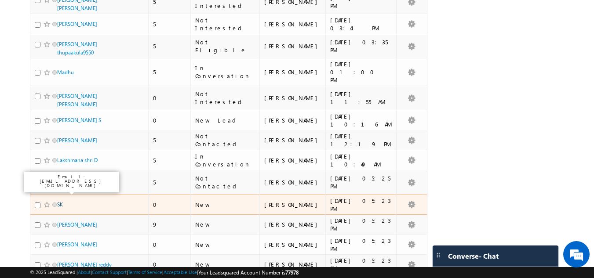
click at [61, 201] on link "SK" at bounding box center [60, 204] width 6 height 7
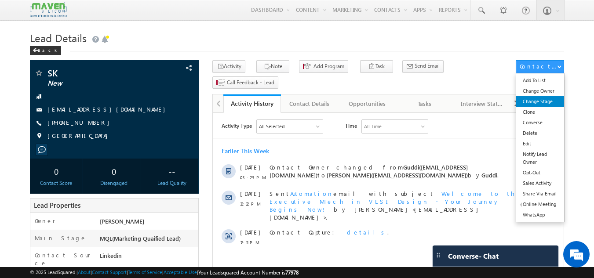
click at [549, 105] on link "Change Stage" at bounding box center [540, 101] width 48 height 11
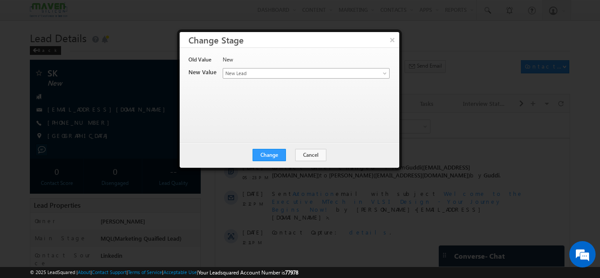
click at [292, 76] on span "New Lead" at bounding box center [291, 73] width 137 height 8
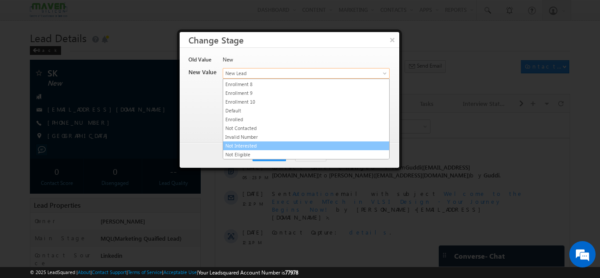
click at [260, 143] on link "Not Interested" at bounding box center [306, 146] width 166 height 8
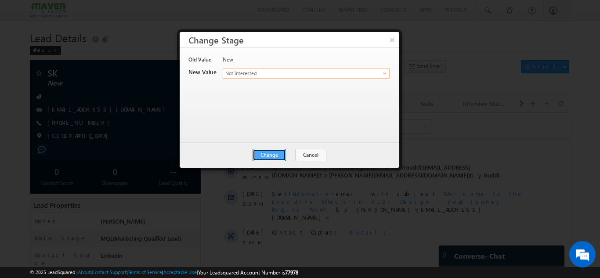
click at [277, 156] on button "Change" at bounding box center [269, 155] width 33 height 12
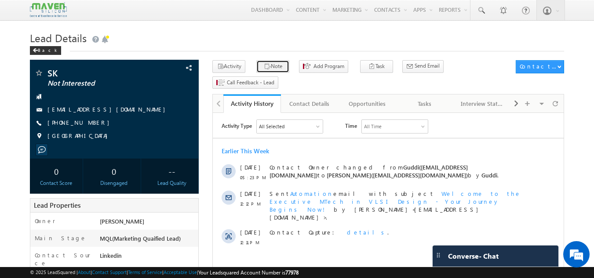
click at [272, 67] on button "Note" at bounding box center [272, 66] width 33 height 13
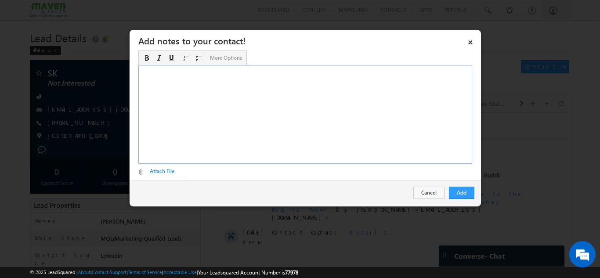
click at [260, 83] on div "Rich Text Editor, Description-inline-editor-div" at bounding box center [305, 114] width 334 height 99
click at [472, 189] on button "Add" at bounding box center [461, 193] width 25 height 12
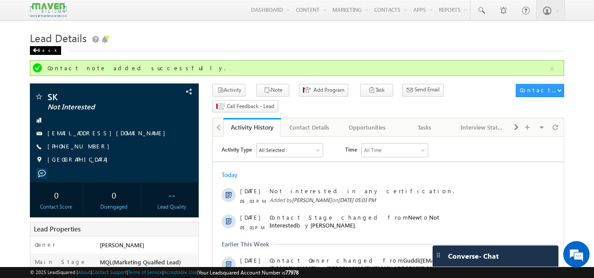
click at [40, 50] on div "Back" at bounding box center [45, 50] width 31 height 9
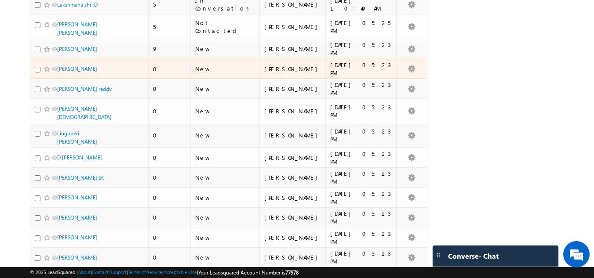
scroll to position [308, 0]
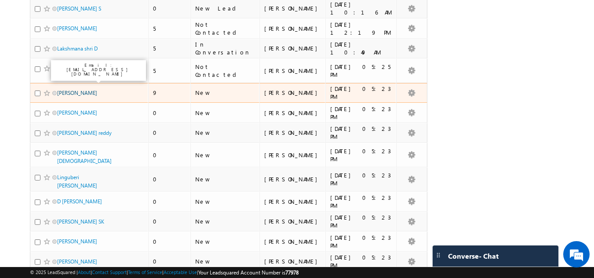
click at [85, 90] on link "[PERSON_NAME]" at bounding box center [77, 93] width 40 height 7
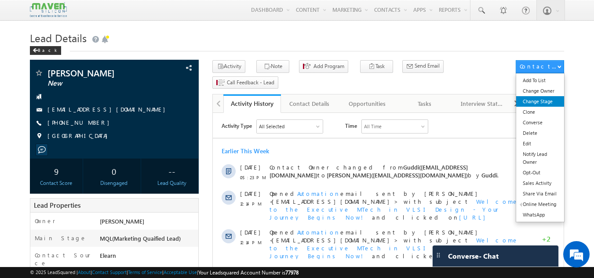
click at [540, 101] on link "Change Stage" at bounding box center [540, 101] width 48 height 11
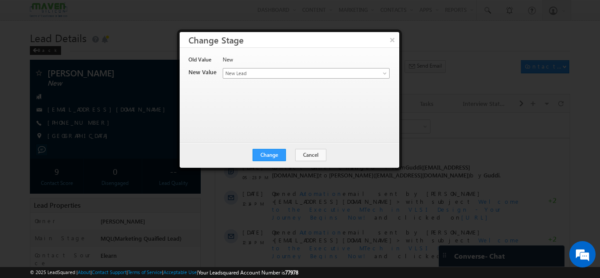
click at [259, 77] on link "New Lead" at bounding box center [306, 73] width 167 height 11
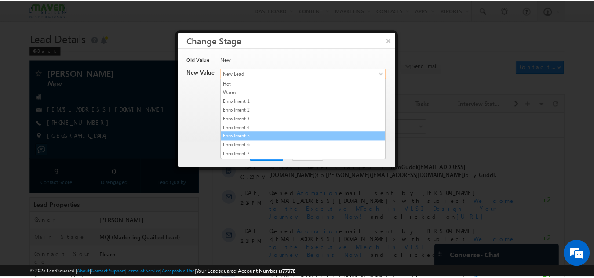
scroll to position [166, 0]
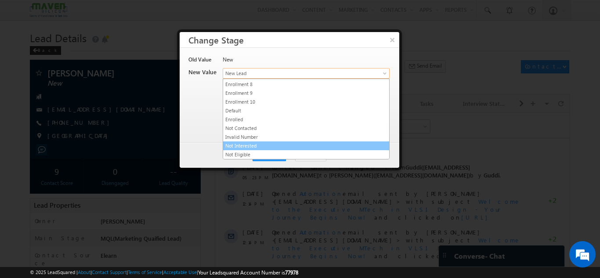
click at [258, 142] on link "Not Interested" at bounding box center [306, 146] width 166 height 8
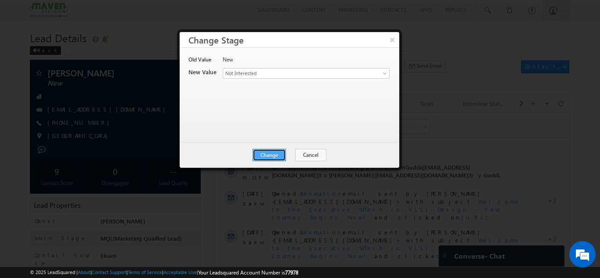
click at [272, 152] on button "Change" at bounding box center [269, 155] width 33 height 12
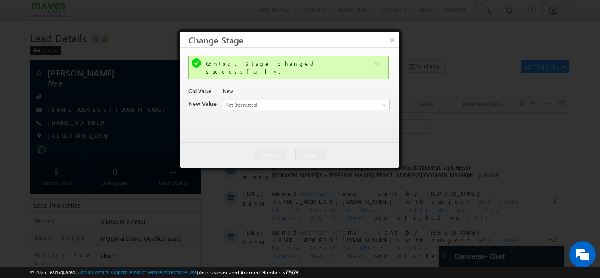
click at [145, 35] on div at bounding box center [300, 139] width 600 height 278
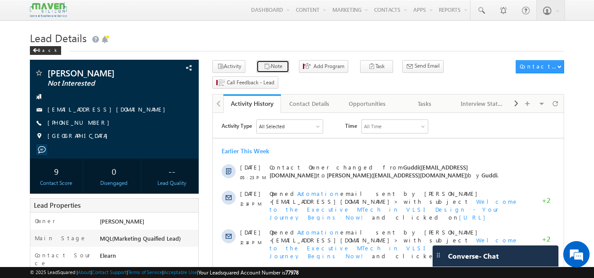
click at [269, 66] on button "Note" at bounding box center [272, 66] width 33 height 13
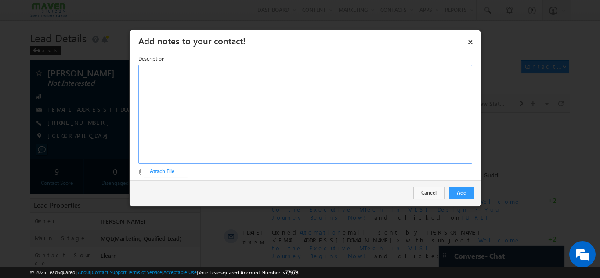
click at [275, 110] on div "Rich Text Editor, Description-inline-editor-div" at bounding box center [305, 114] width 334 height 99
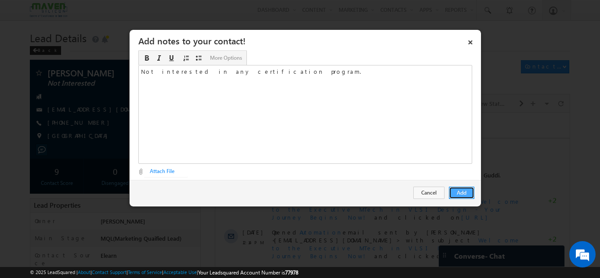
click at [469, 196] on button "Add" at bounding box center [461, 193] width 25 height 12
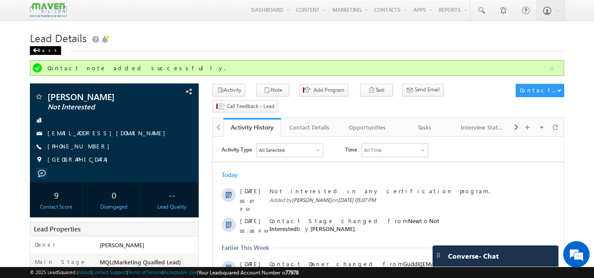
click at [32, 47] on div "Back" at bounding box center [45, 50] width 31 height 9
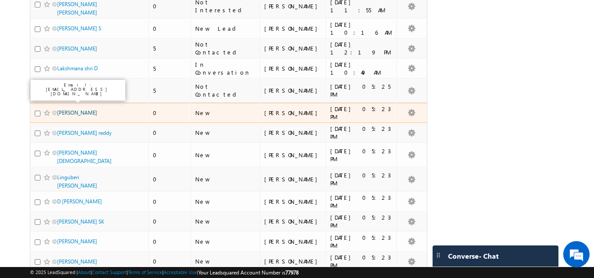
click at [74, 109] on link "[PERSON_NAME]" at bounding box center [77, 112] width 40 height 7
